Goal: Task Accomplishment & Management: Use online tool/utility

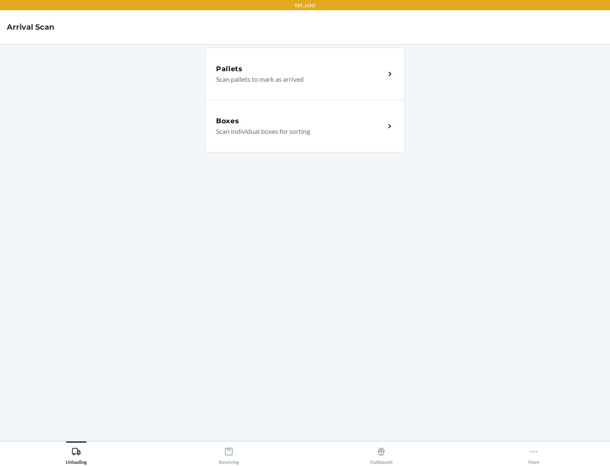
click at [300, 121] on div "Boxes" at bounding box center [300, 121] width 169 height 10
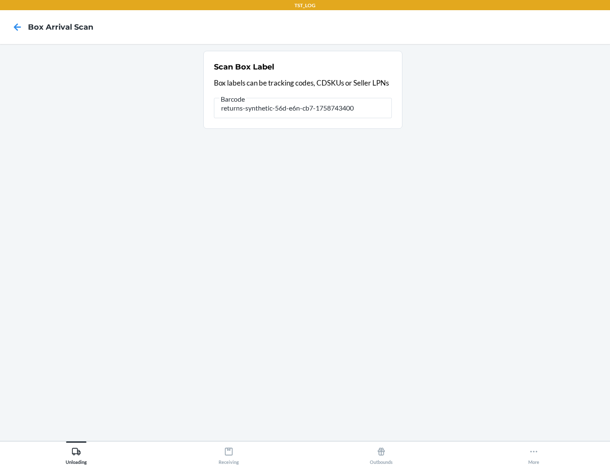
type input "returns-synthetic-56d-e6n-cb7-1758743400"
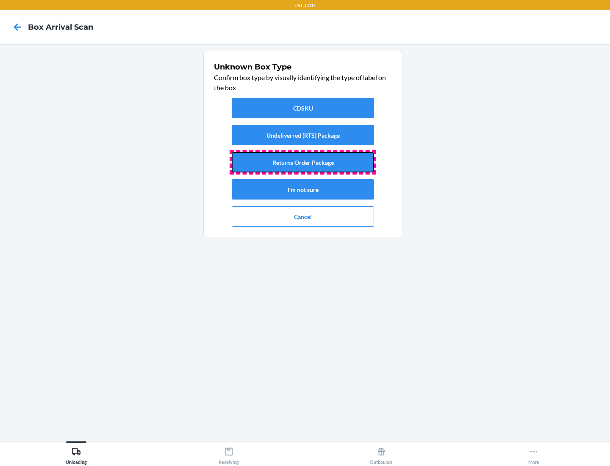
click at [303, 162] on button "Returns Order Package" at bounding box center [303, 162] width 142 height 20
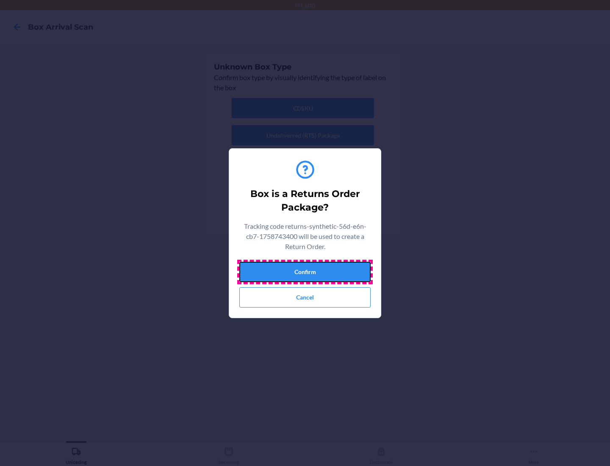
click at [305, 271] on button "Confirm" at bounding box center [304, 272] width 131 height 20
